Goal: Find contact information: Find contact information

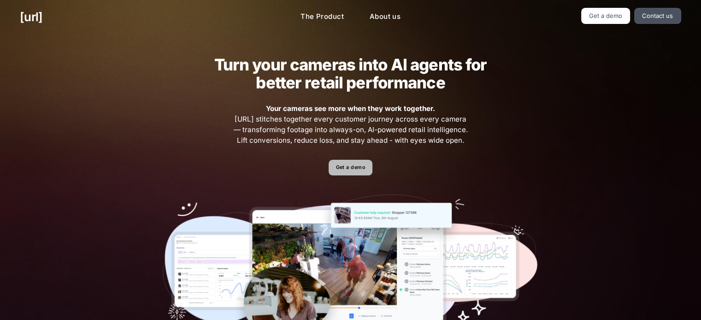
click at [355, 173] on link "Get a demo" at bounding box center [351, 168] width 44 height 16
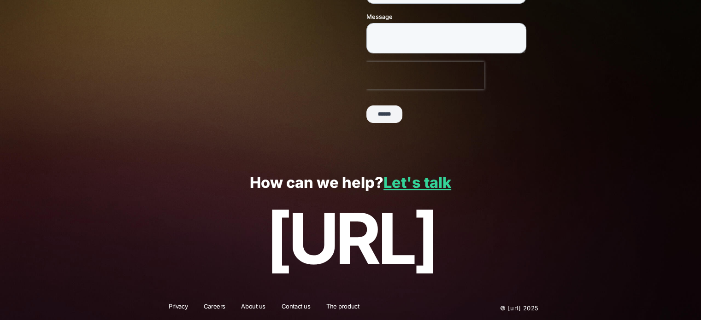
scroll to position [242, 0]
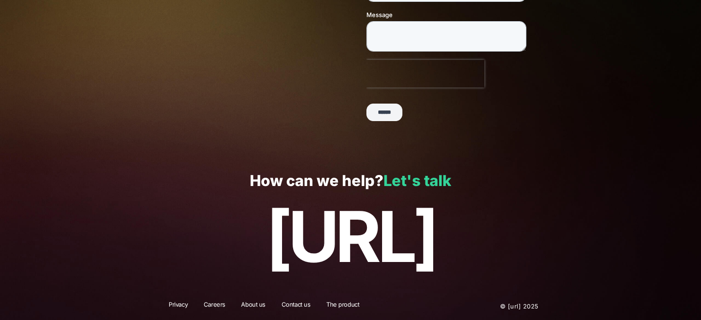
click at [422, 175] on link "Let's talk" at bounding box center [418, 181] width 68 height 18
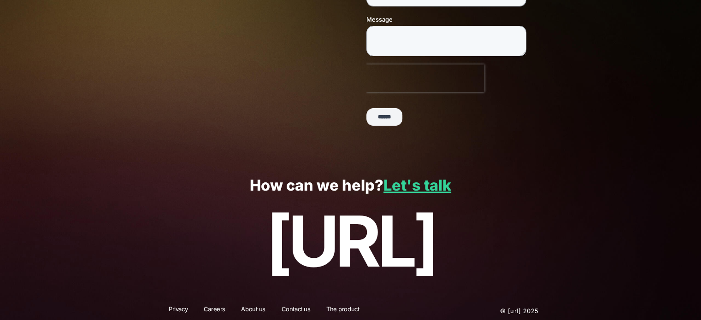
scroll to position [242, 0]
